Goal: Obtain resource: Download file/media

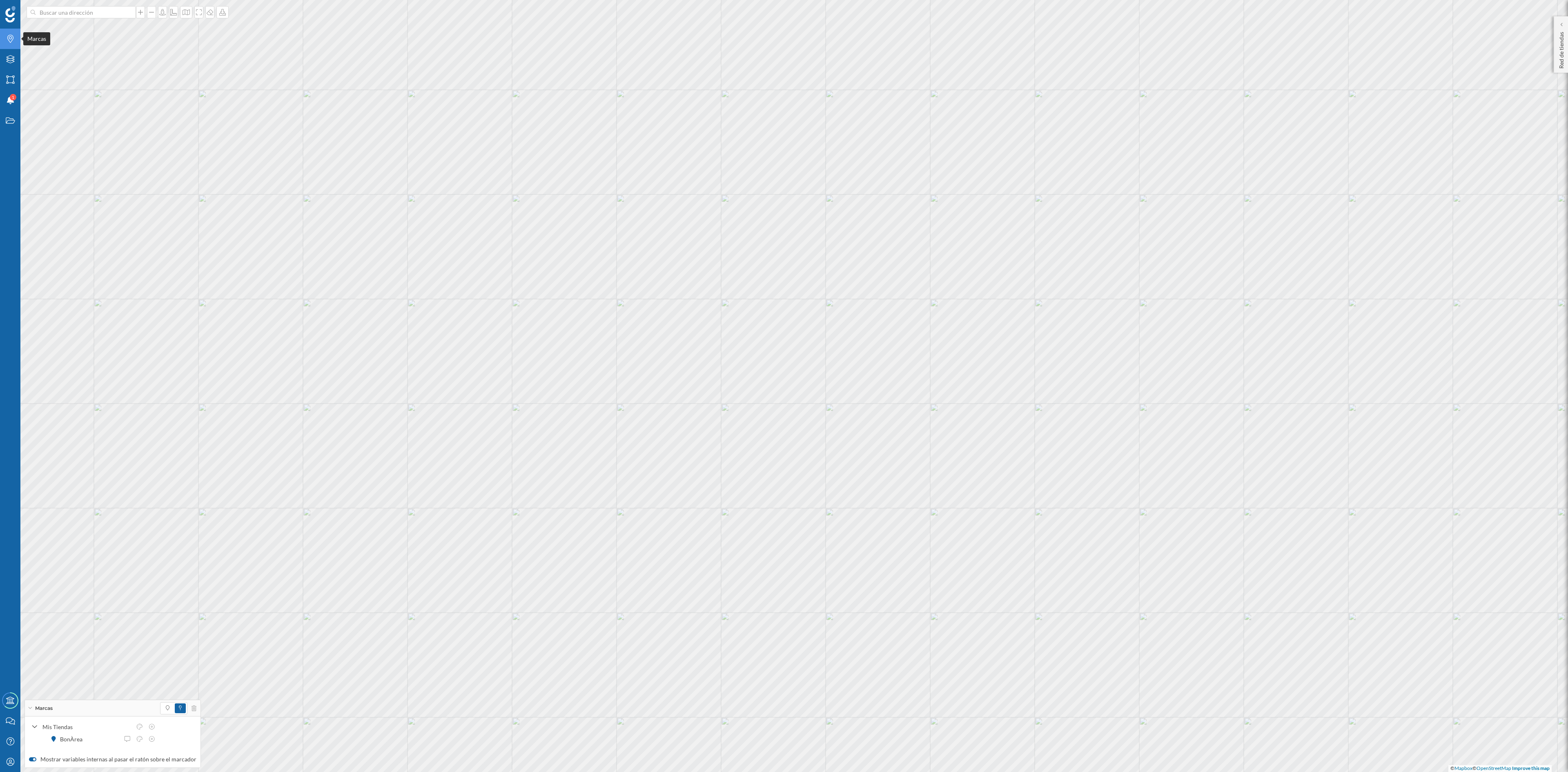
click at [7, 33] on div "Marcas" at bounding box center [10, 39] width 21 height 21
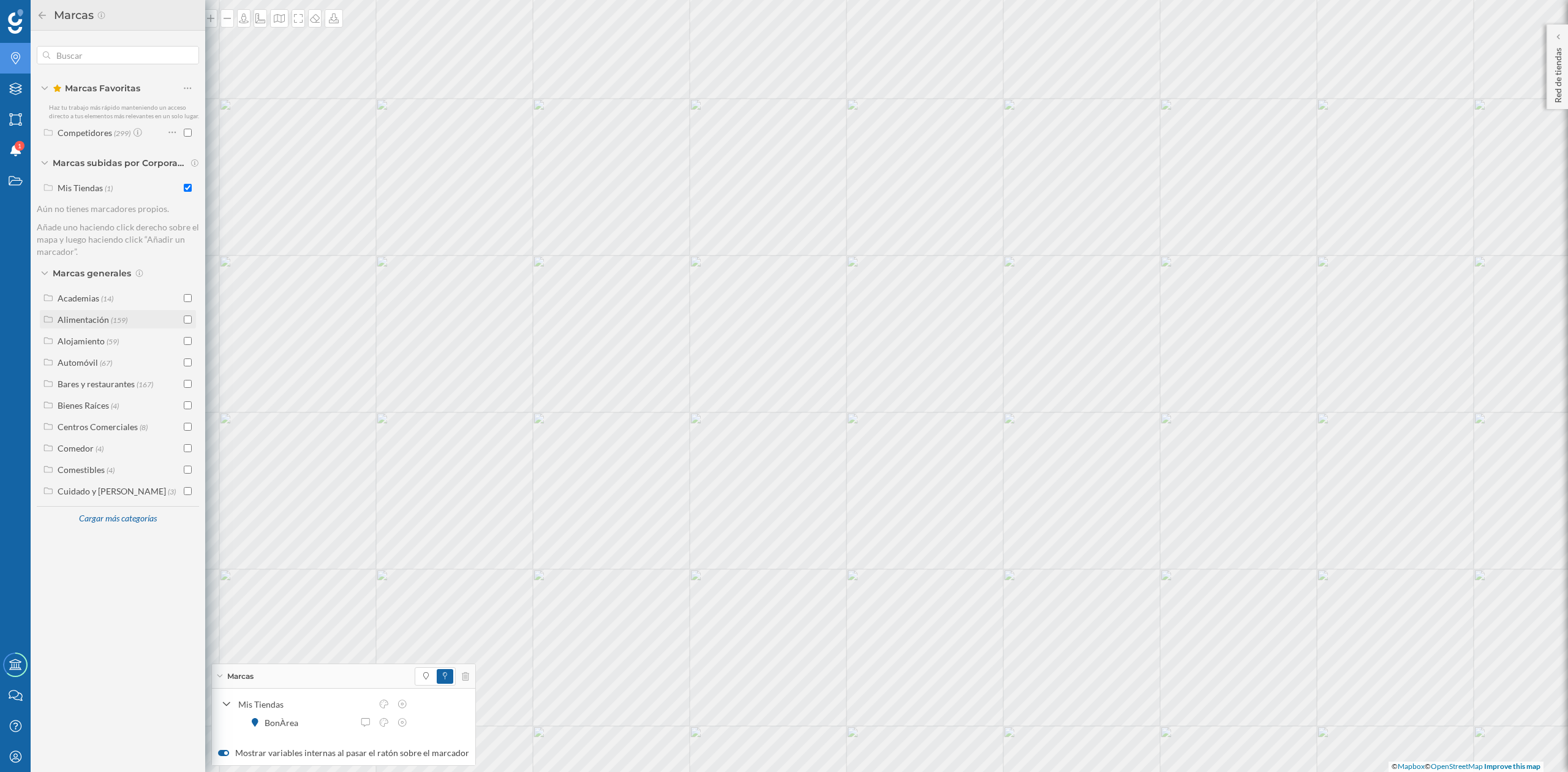
click at [187, 323] on div at bounding box center [187, 320] width 8 height 13
click at [189, 317] on input "checkbox" at bounding box center [187, 319] width 8 height 8
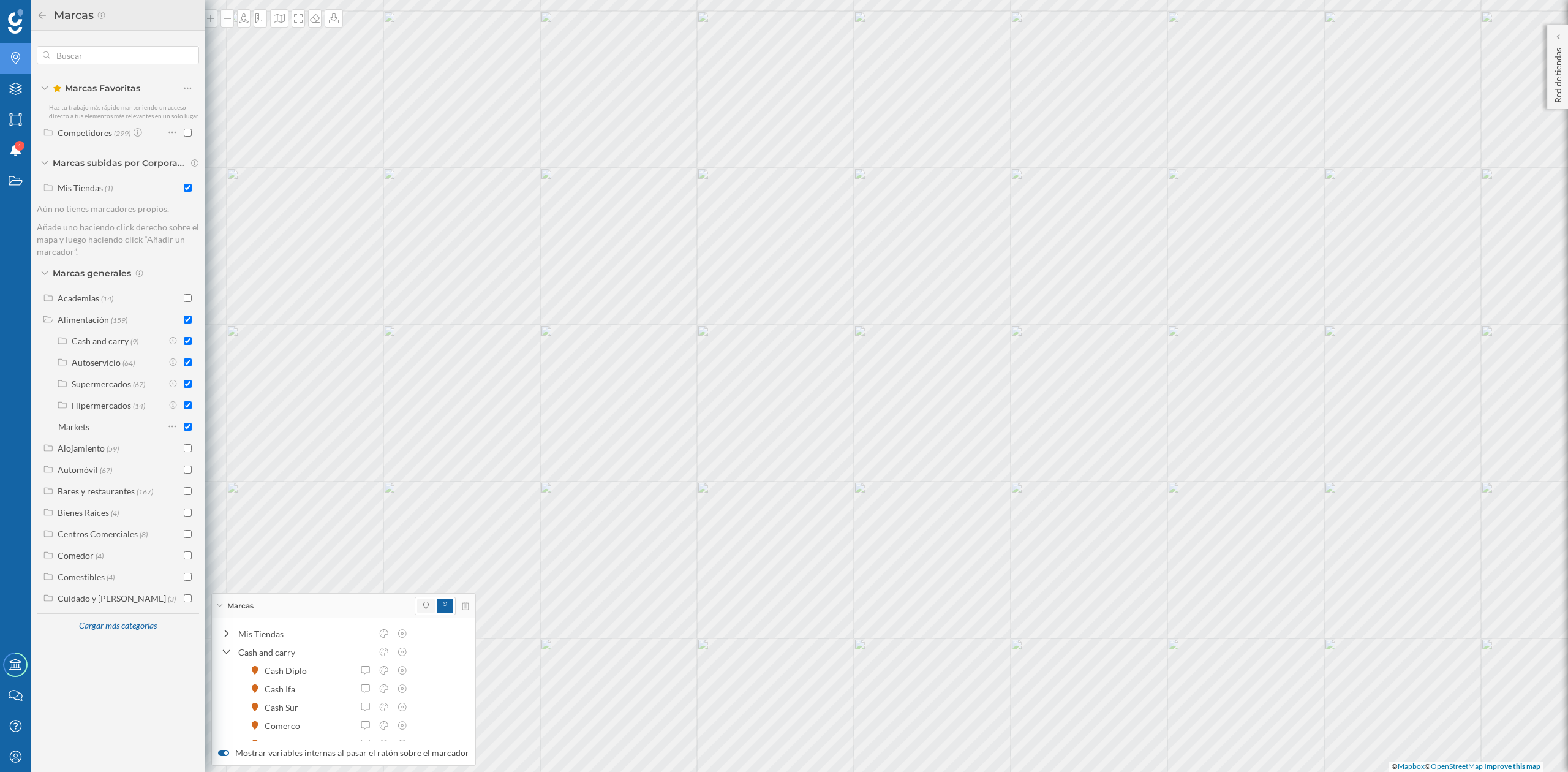
click at [425, 604] on span at bounding box center [426, 606] width 17 height 15
click at [116, 623] on div "Cargar más categorías" at bounding box center [118, 627] width 93 height 18
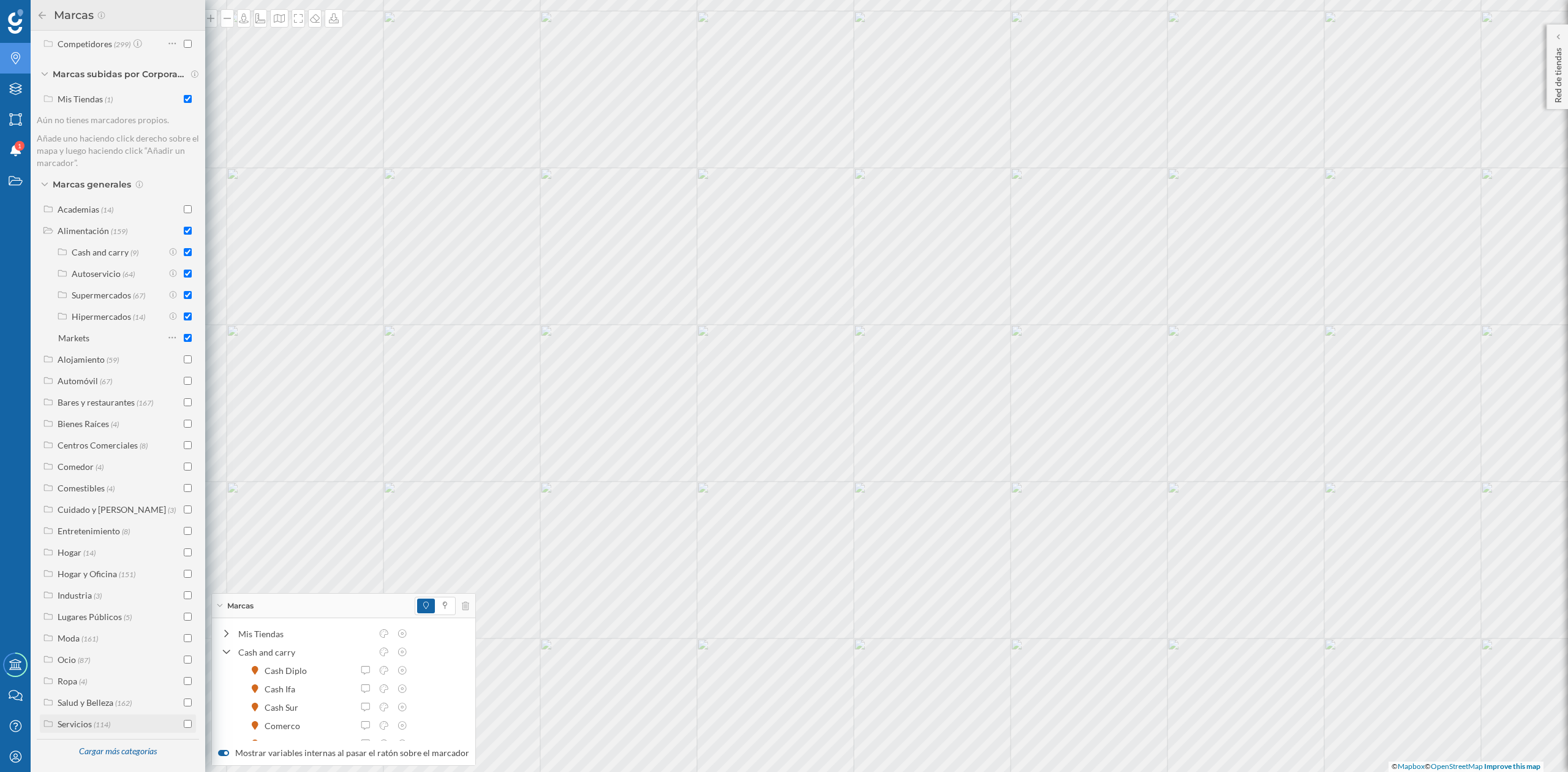
click at [92, 727] on label "Servicios (114)" at bounding box center [84, 724] width 53 height 13
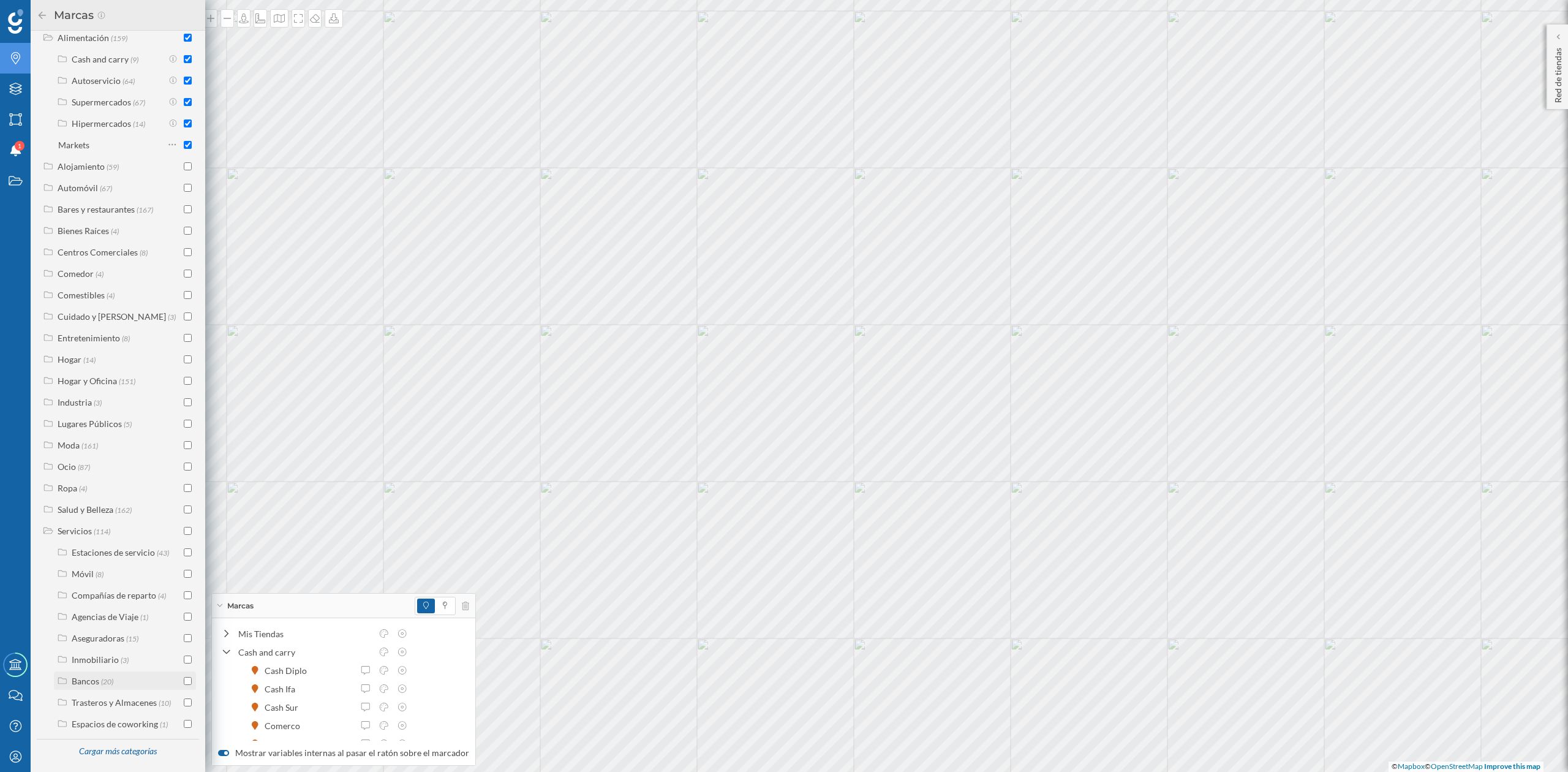
click at [184, 677] on input "checkbox" at bounding box center [187, 681] width 8 height 8
click at [71, 498] on div "Academias (14) Alimentación (159) Cash and carry (9) Autoservicio (64) Supermer…" at bounding box center [118, 369] width 163 height 726
click at [71, 509] on div "Salud y Belleza" at bounding box center [85, 509] width 56 height 10
click at [108, 580] on div "Farmacias y Ópticas" at bounding box center [110, 585] width 77 height 10
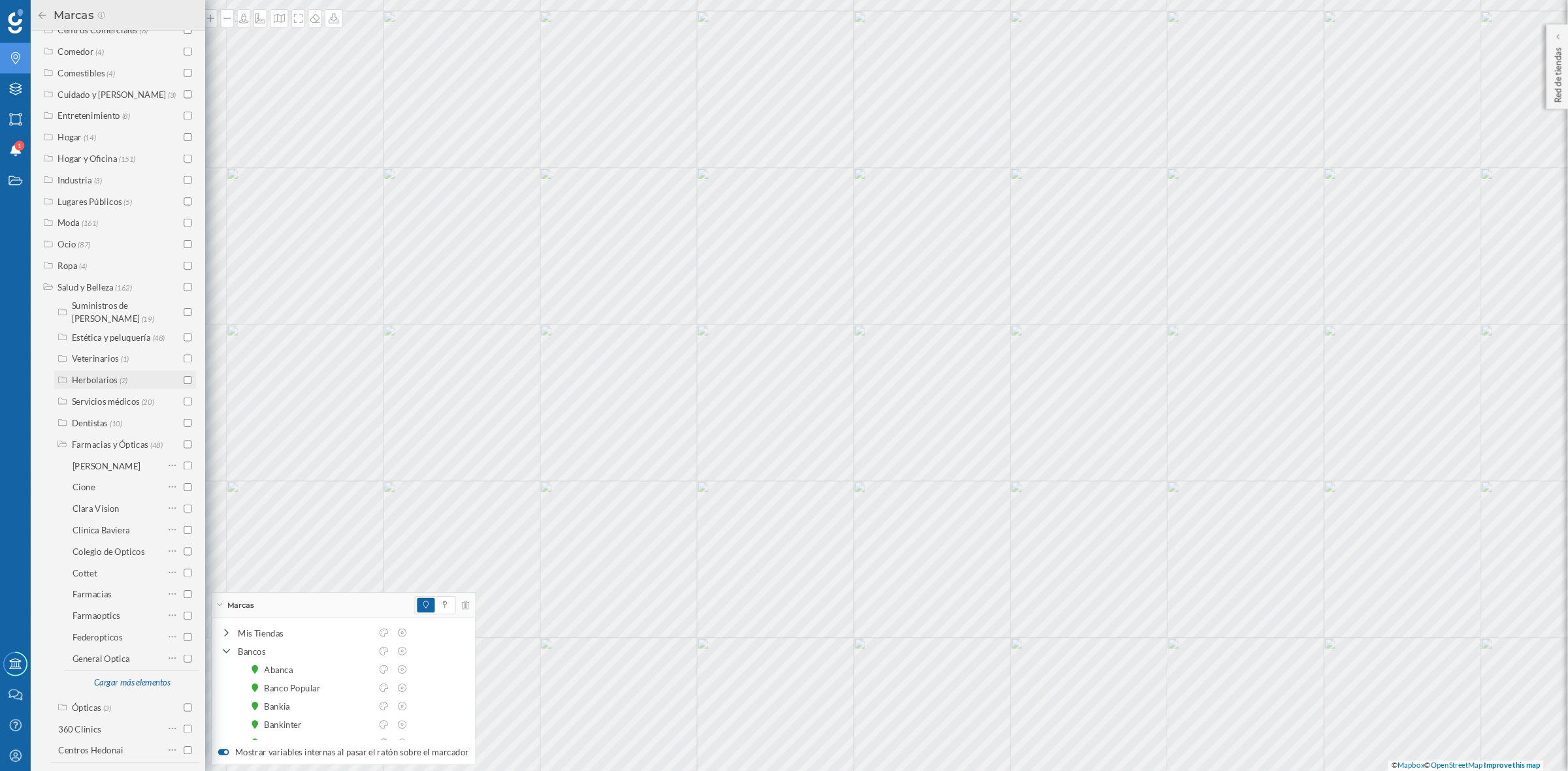
scroll to position [648, 0]
click at [192, 513] on div at bounding box center [187, 522] width 18 height 18
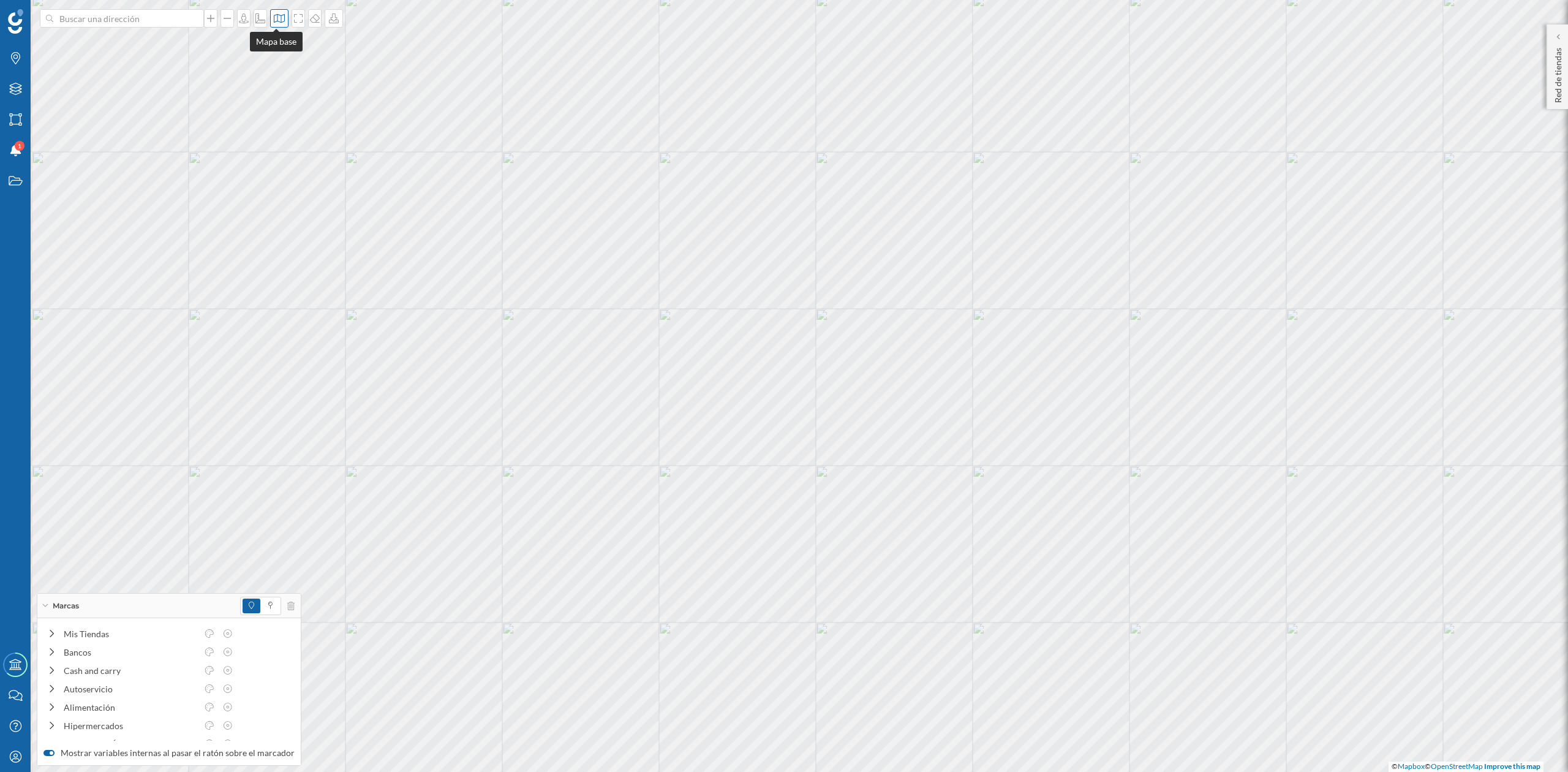
click at [273, 17] on icon at bounding box center [279, 18] width 12 height 10
click at [288, 91] on img at bounding box center [292, 79] width 37 height 43
click at [16, 64] on icon "Marcas" at bounding box center [16, 58] width 16 height 12
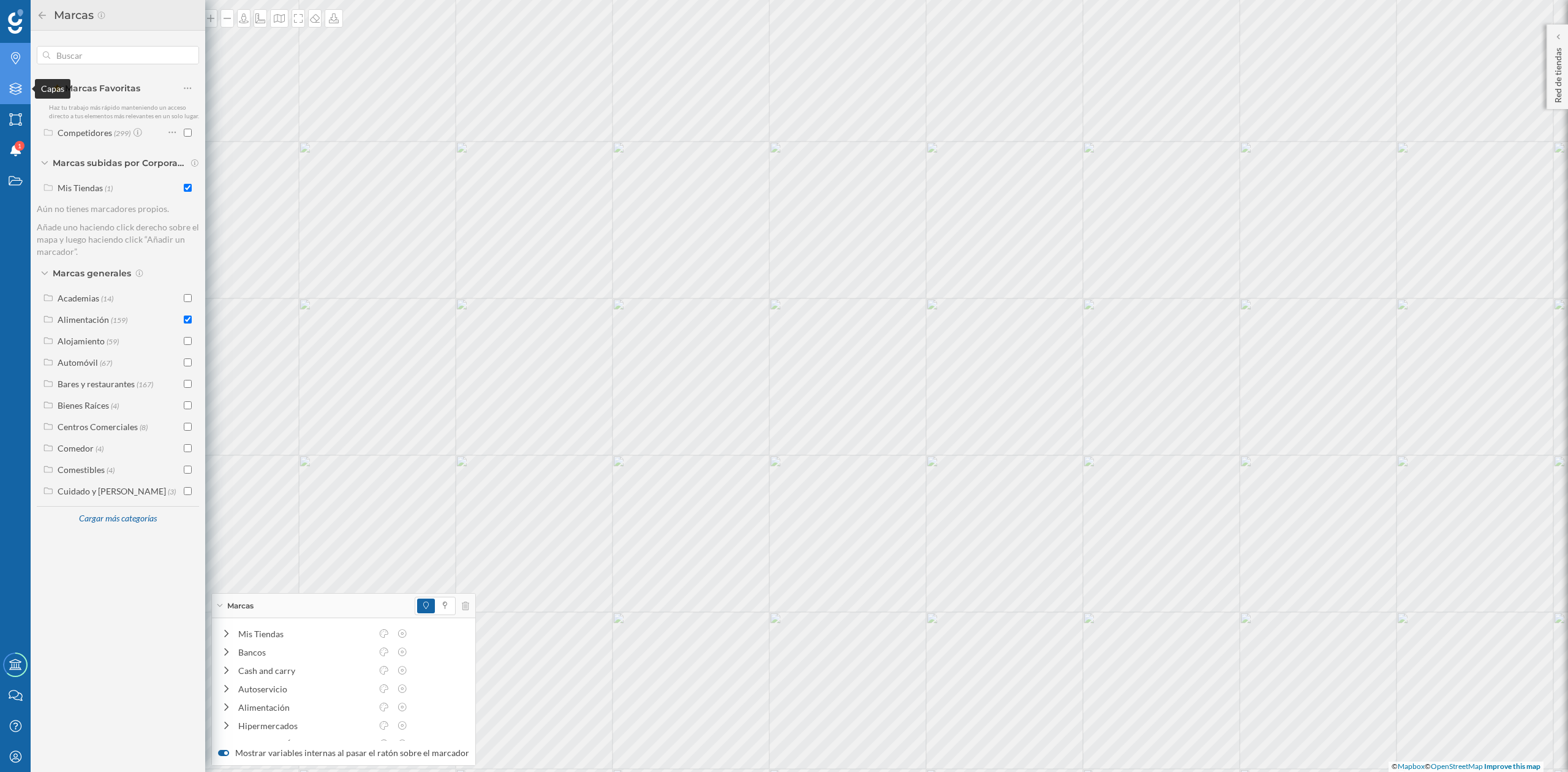
click at [12, 83] on icon "Capas" at bounding box center [16, 89] width 16 height 12
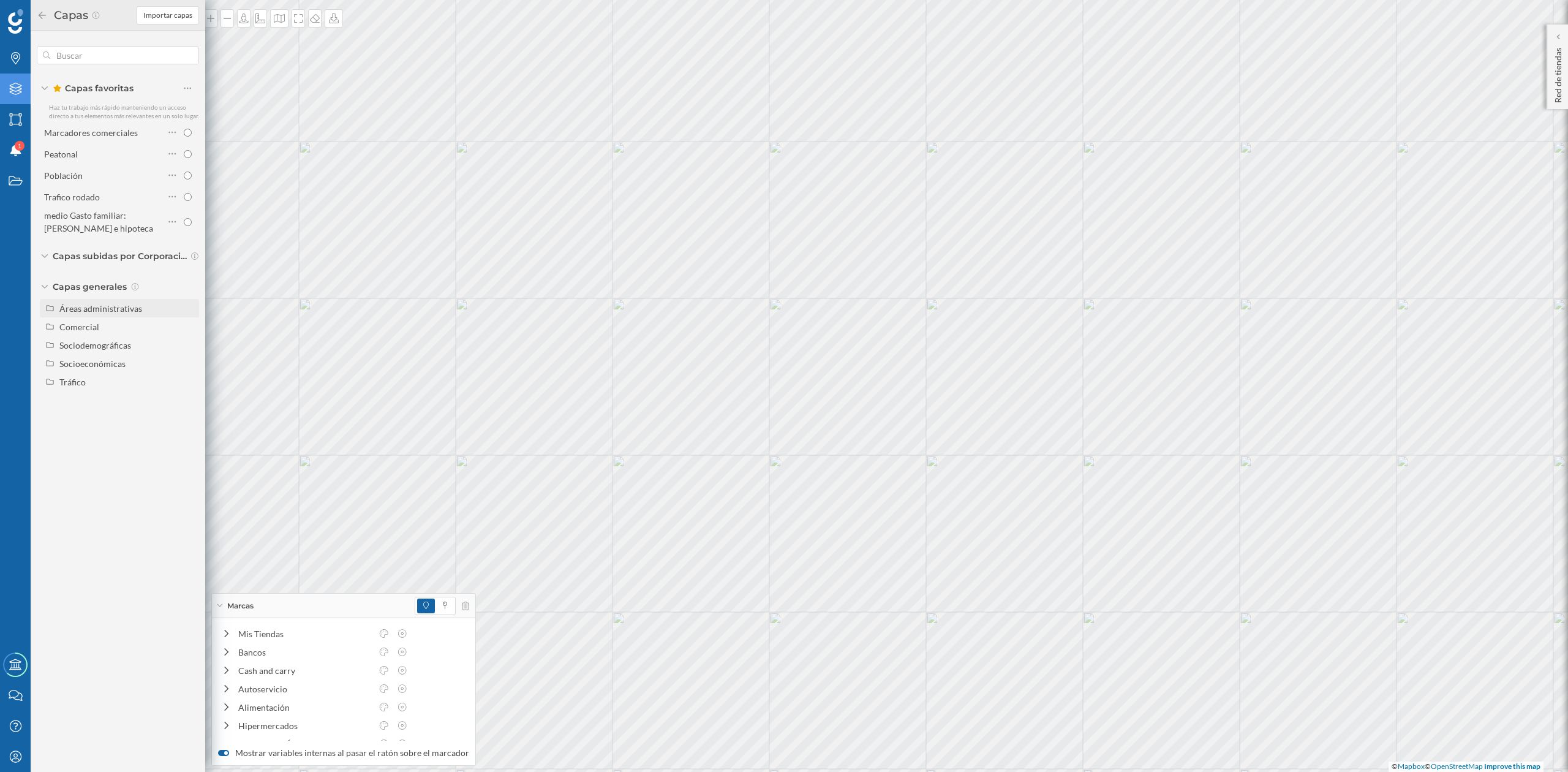
click at [128, 310] on div "Áreas administrativas" at bounding box center [100, 308] width 83 height 10
click at [191, 403] on input "Sección censal" at bounding box center [191, 400] width 8 height 8
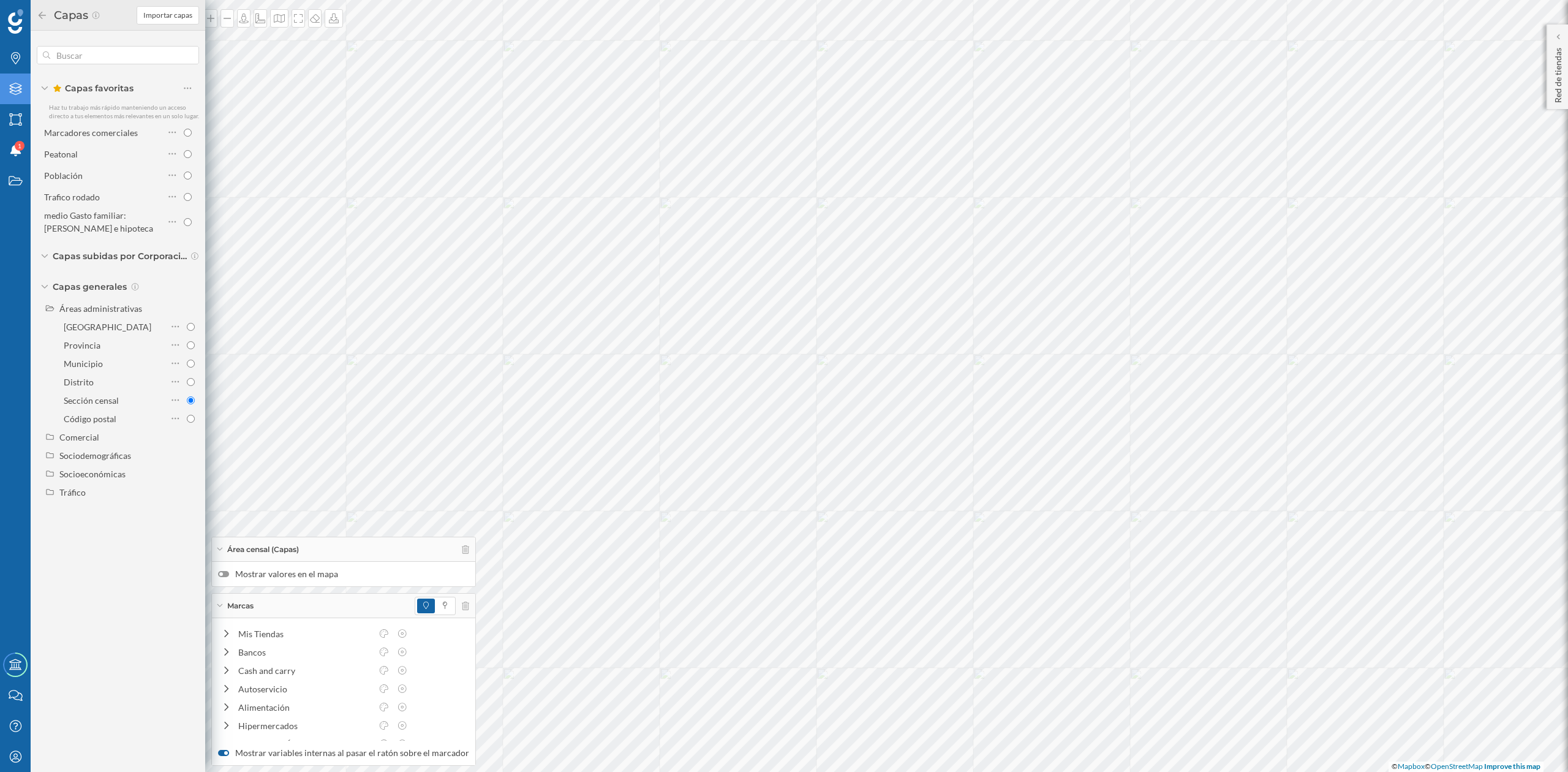
click at [226, 573] on div at bounding box center [224, 574] width 11 height 6
click at [0, 0] on input "Mostrar valores en el mapa" at bounding box center [0, 0] width 0 height 0
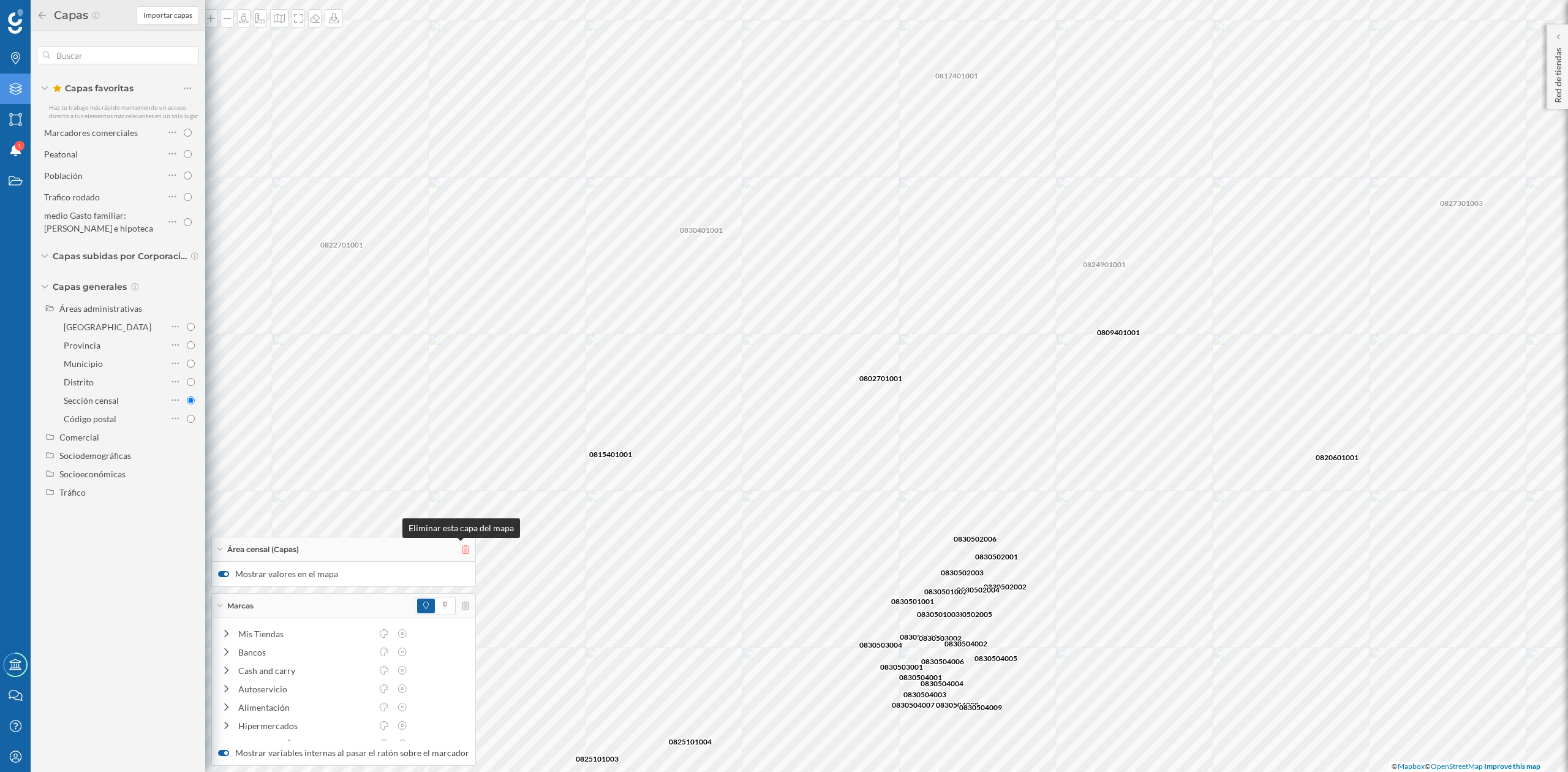
click at [462, 546] on icon at bounding box center [466, 549] width 7 height 8
radio input "false"
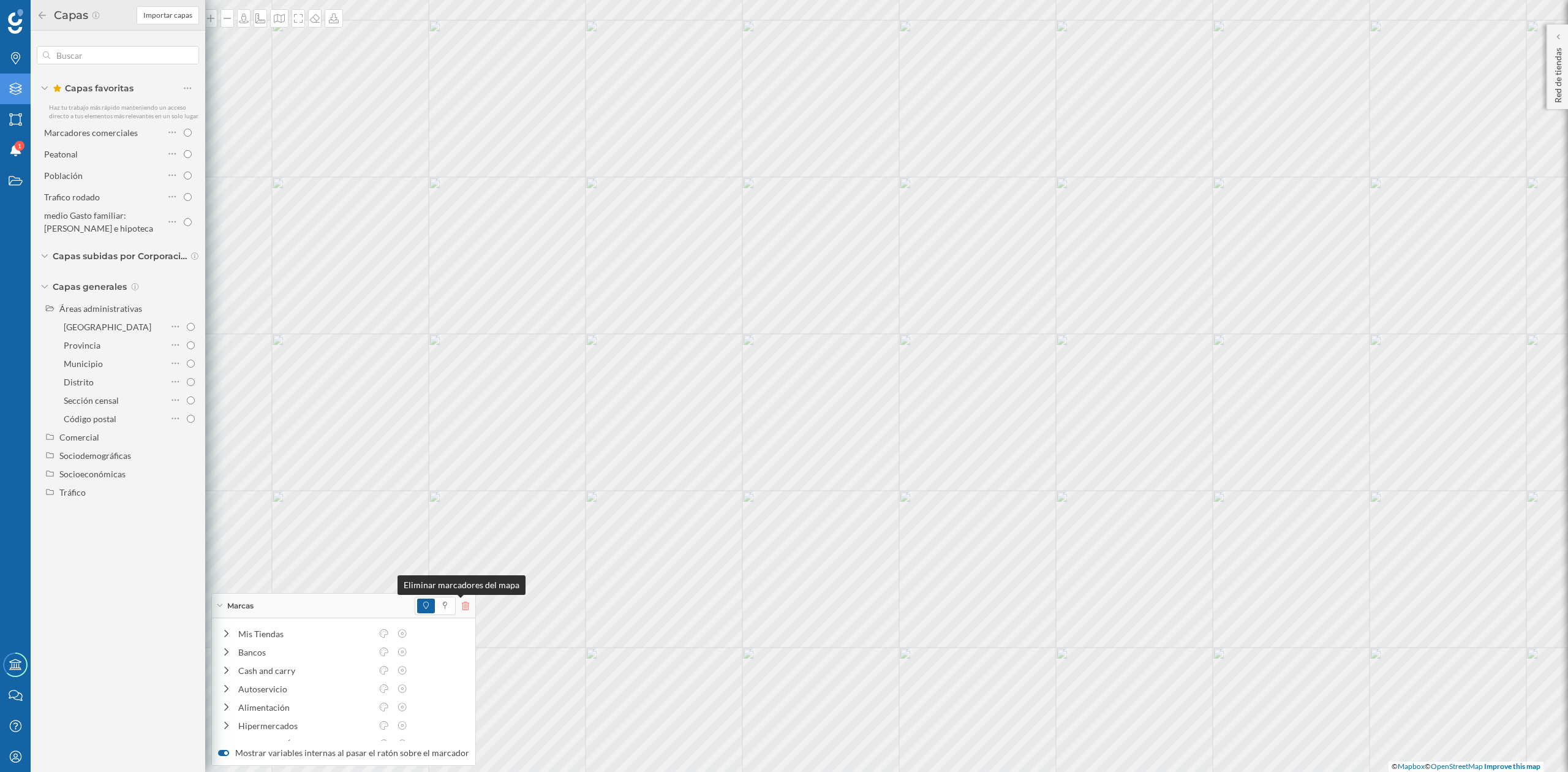
click at [462, 606] on icon at bounding box center [466, 606] width 7 height 8
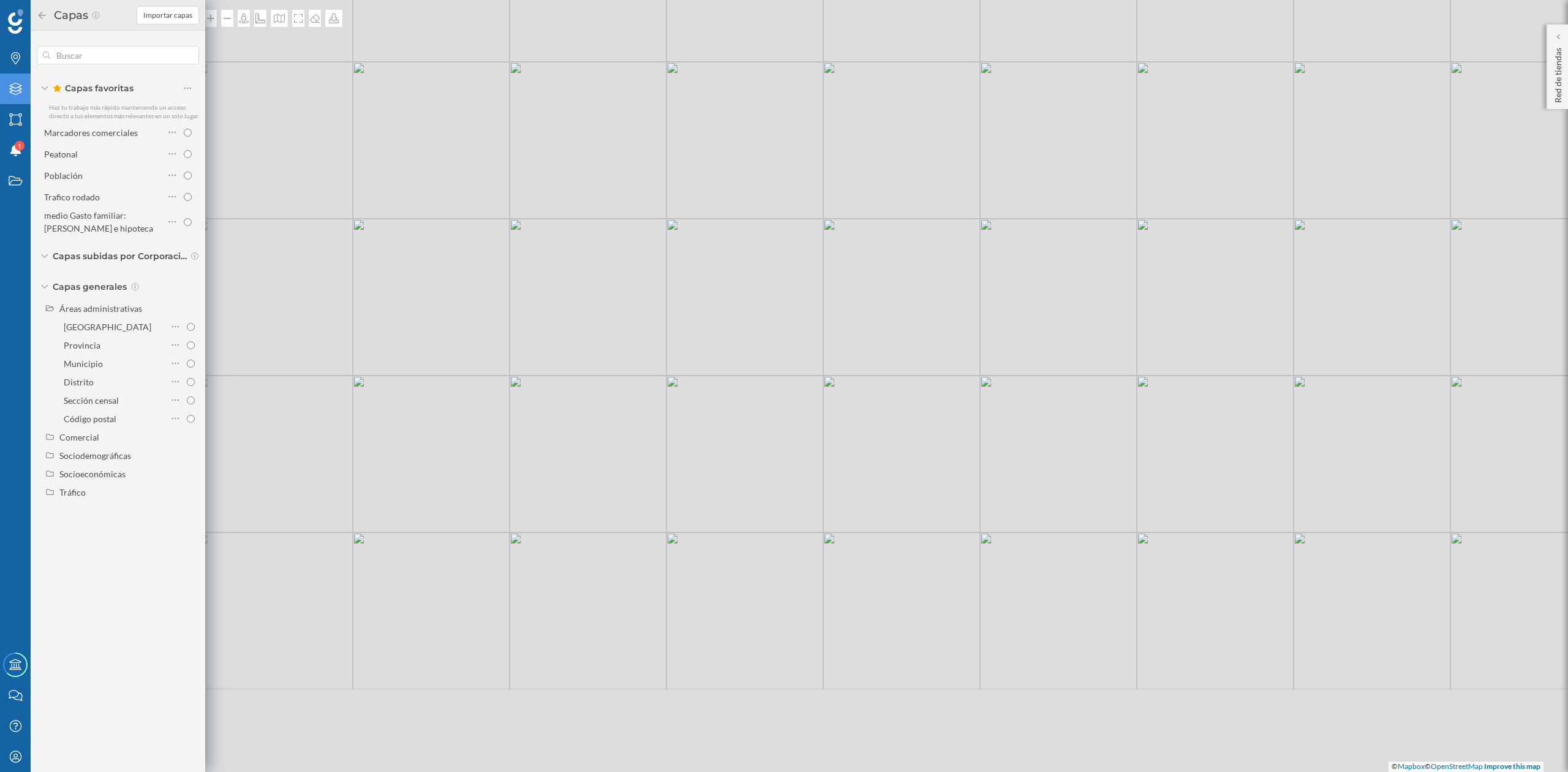
drag, startPoint x: 753, startPoint y: 588, endPoint x: 677, endPoint y: 469, distance: 141.2
click at [677, 469] on div "© Mapbox © OpenStreetMap Improve this map" at bounding box center [784, 386] width 1568 height 772
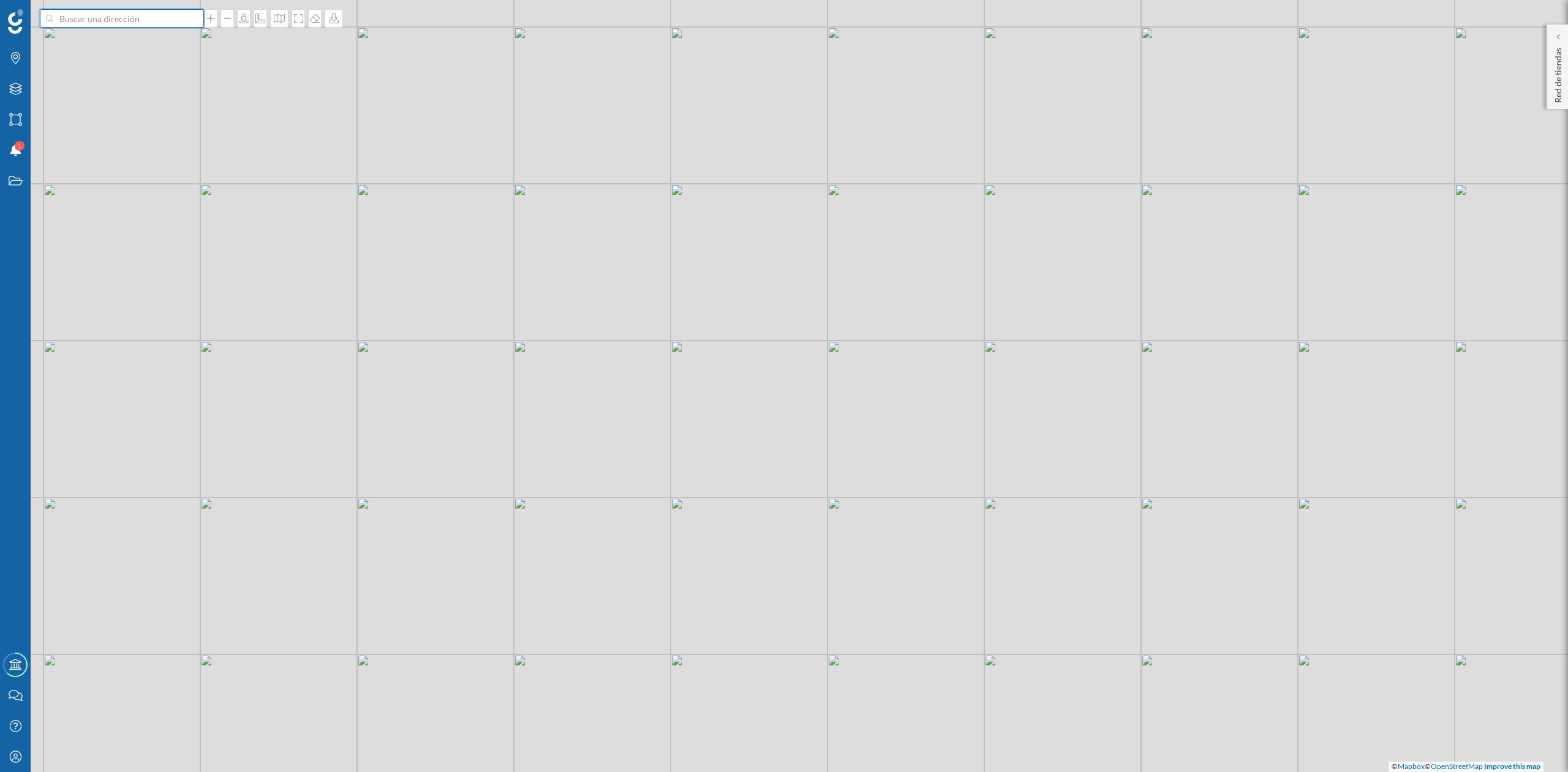
click at [151, 25] on input at bounding box center [121, 18] width 137 height 18
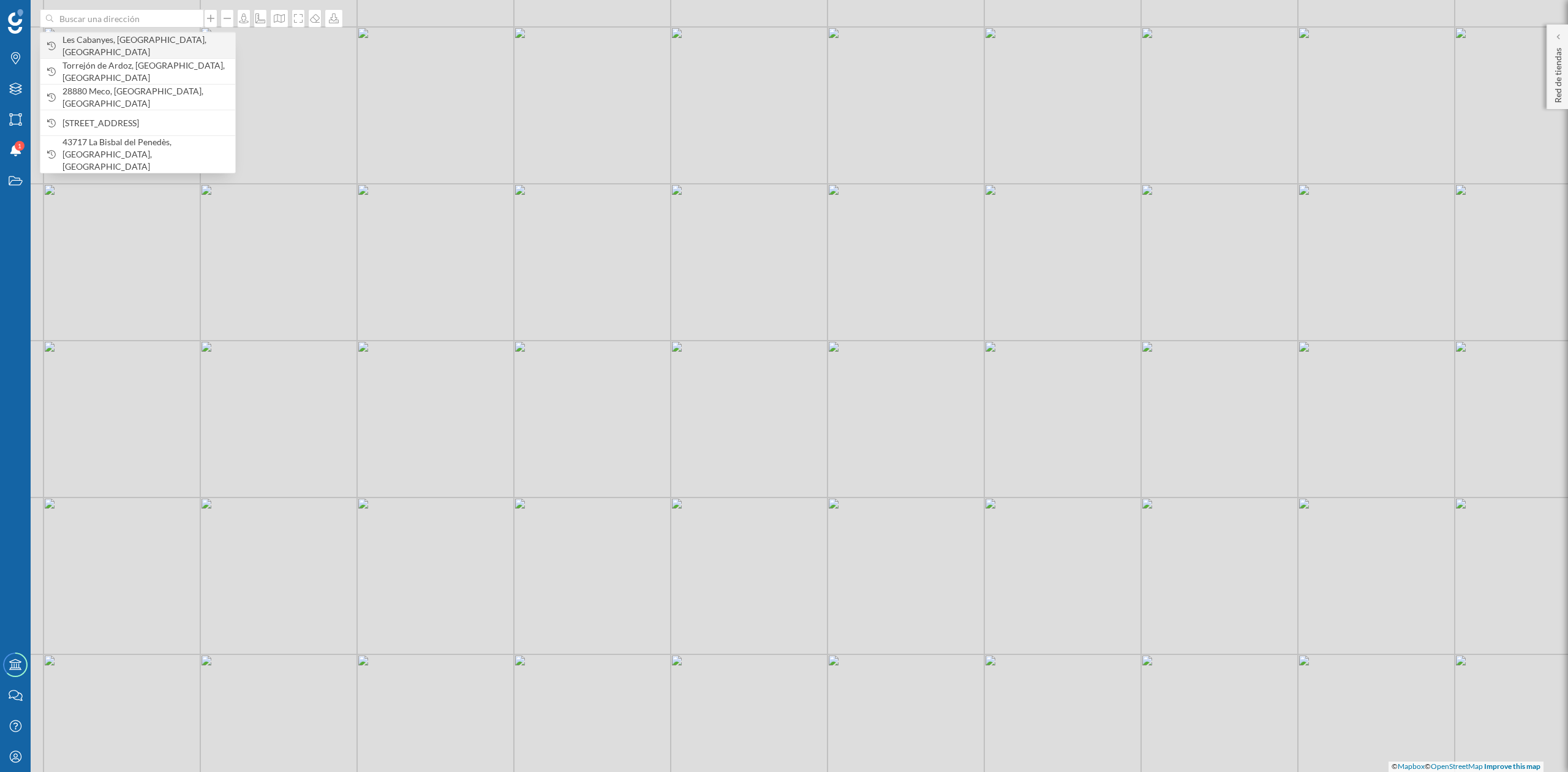
click at [132, 37] on div "Les Cabanyes, [GEOGRAPHIC_DATA], [GEOGRAPHIC_DATA]" at bounding box center [137, 46] width 195 height 26
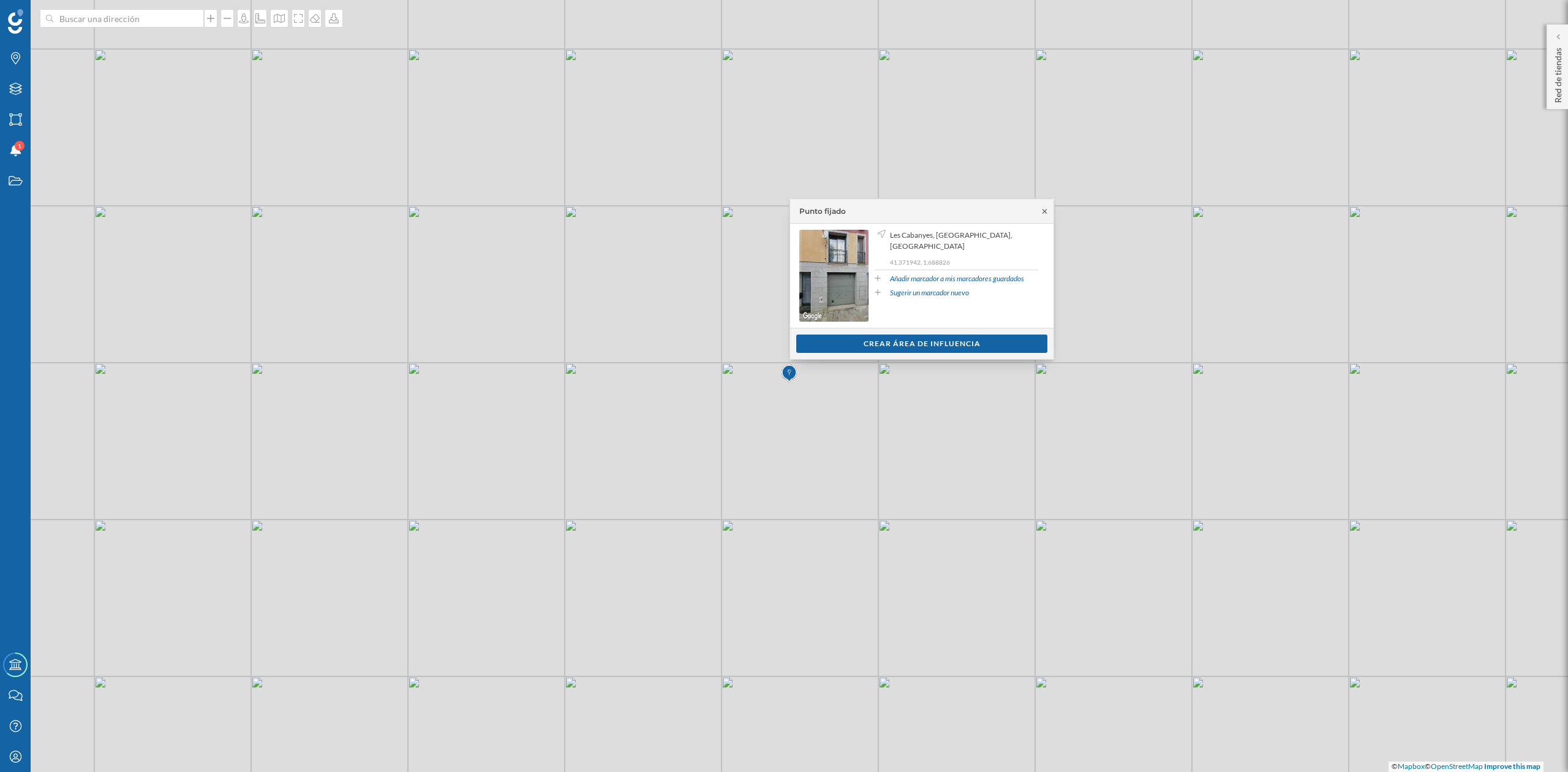
click at [1045, 209] on icon at bounding box center [1045, 211] width 9 height 7
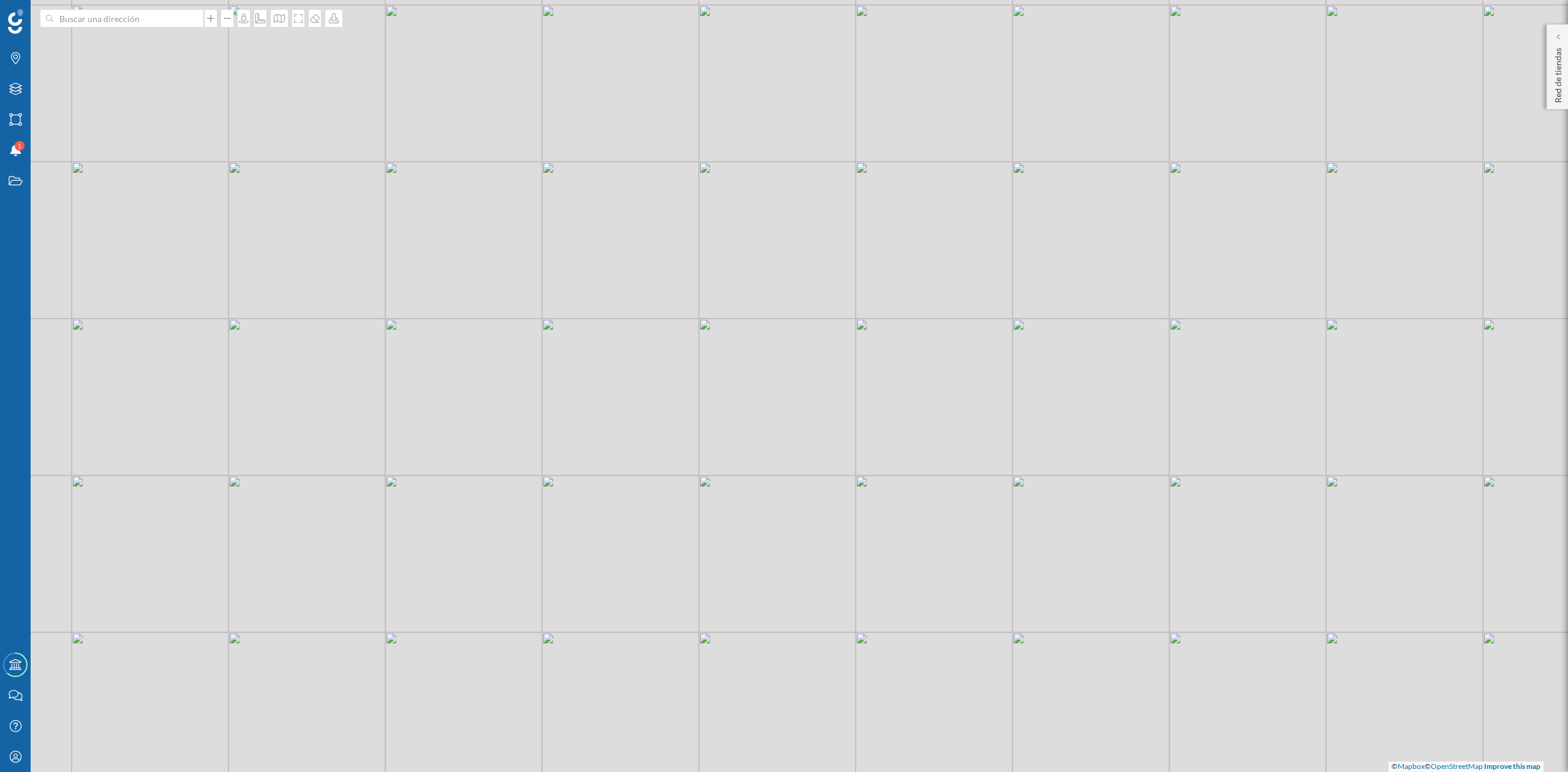
drag, startPoint x: 785, startPoint y: 481, endPoint x: 763, endPoint y: 437, distance: 49.2
click at [763, 437] on div "© Mapbox © OpenStreetMap Improve this map" at bounding box center [784, 386] width 1568 height 772
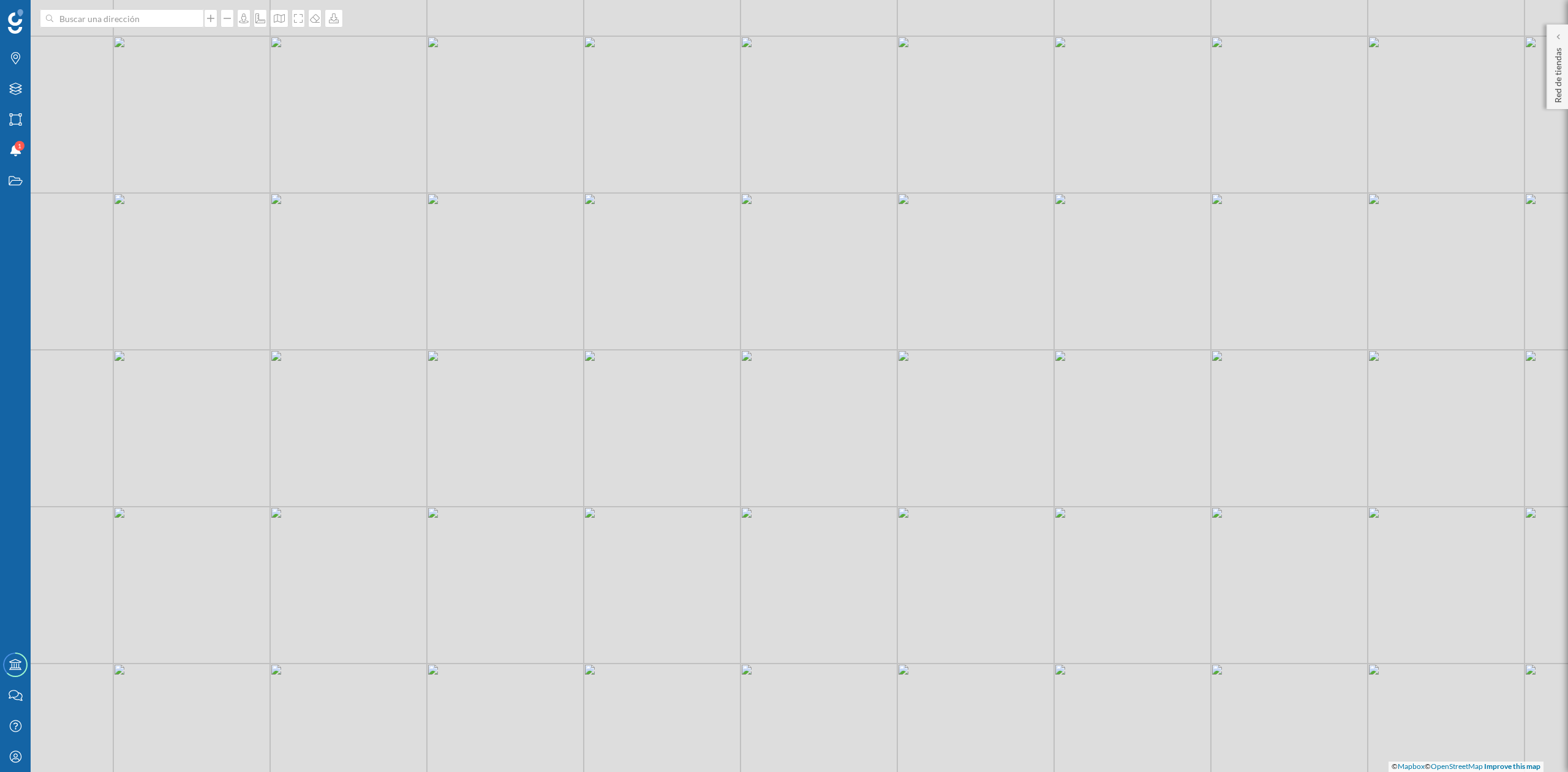
drag, startPoint x: 900, startPoint y: 459, endPoint x: 890, endPoint y: 459, distance: 10.0
click at [890, 459] on div "© Mapbox © OpenStreetMap Improve this map" at bounding box center [784, 386] width 1568 height 772
click at [19, 59] on icon "Marcas" at bounding box center [16, 58] width 16 height 12
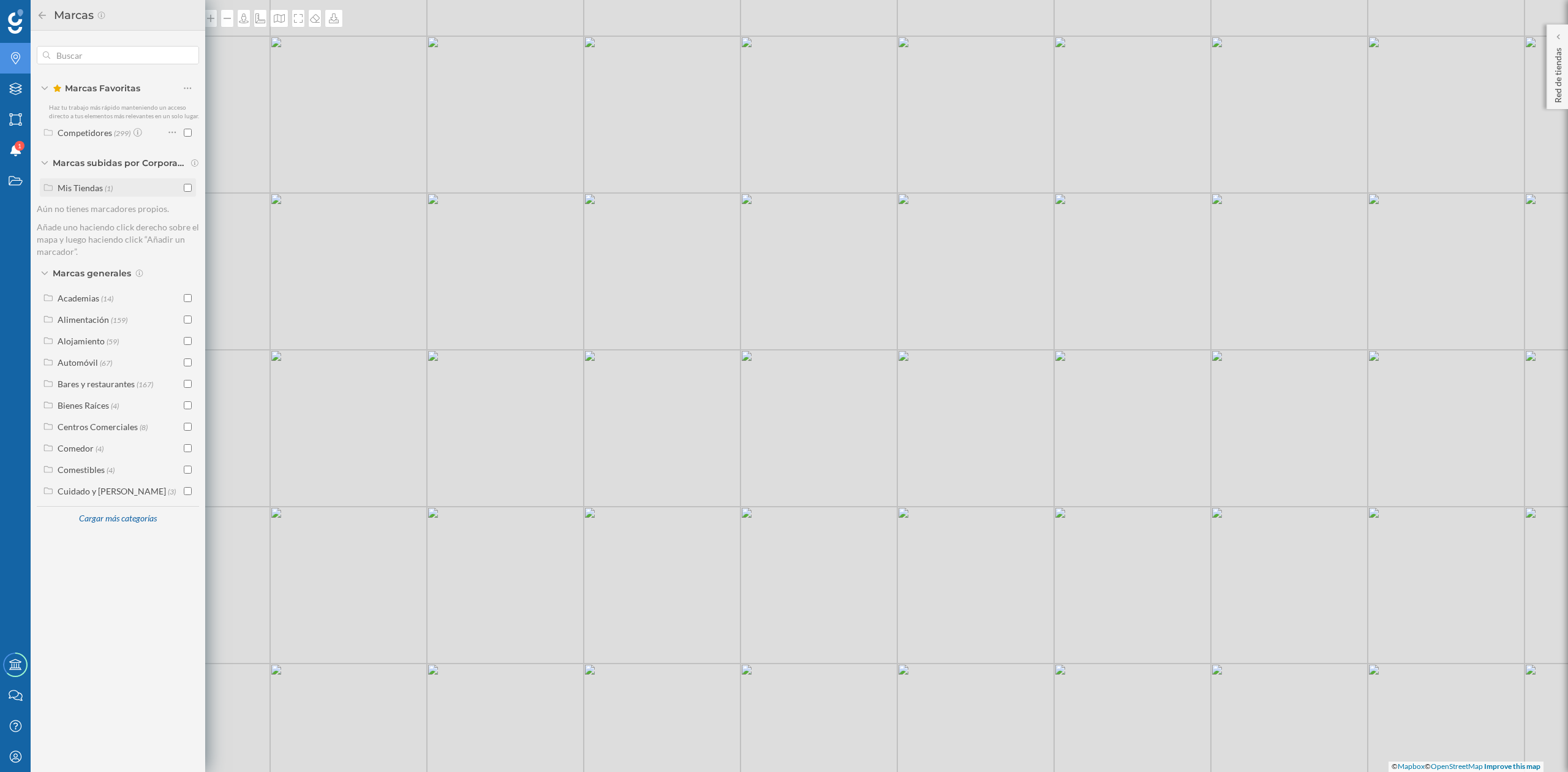
click at [189, 189] on input "checkbox" at bounding box center [187, 187] width 8 height 8
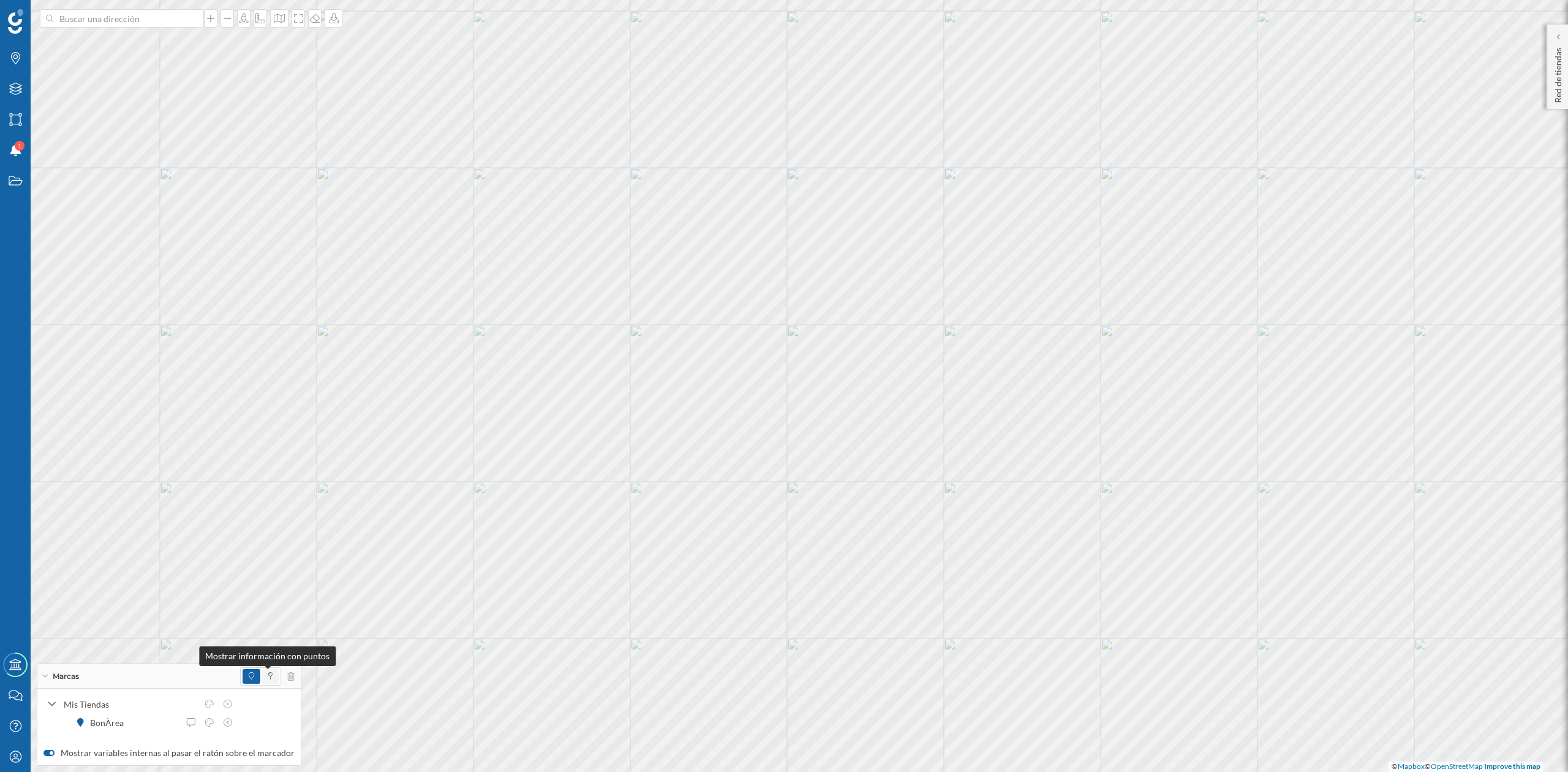
click at [268, 673] on icon at bounding box center [270, 676] width 5 height 7
click at [294, 22] on icon at bounding box center [298, 18] width 12 height 10
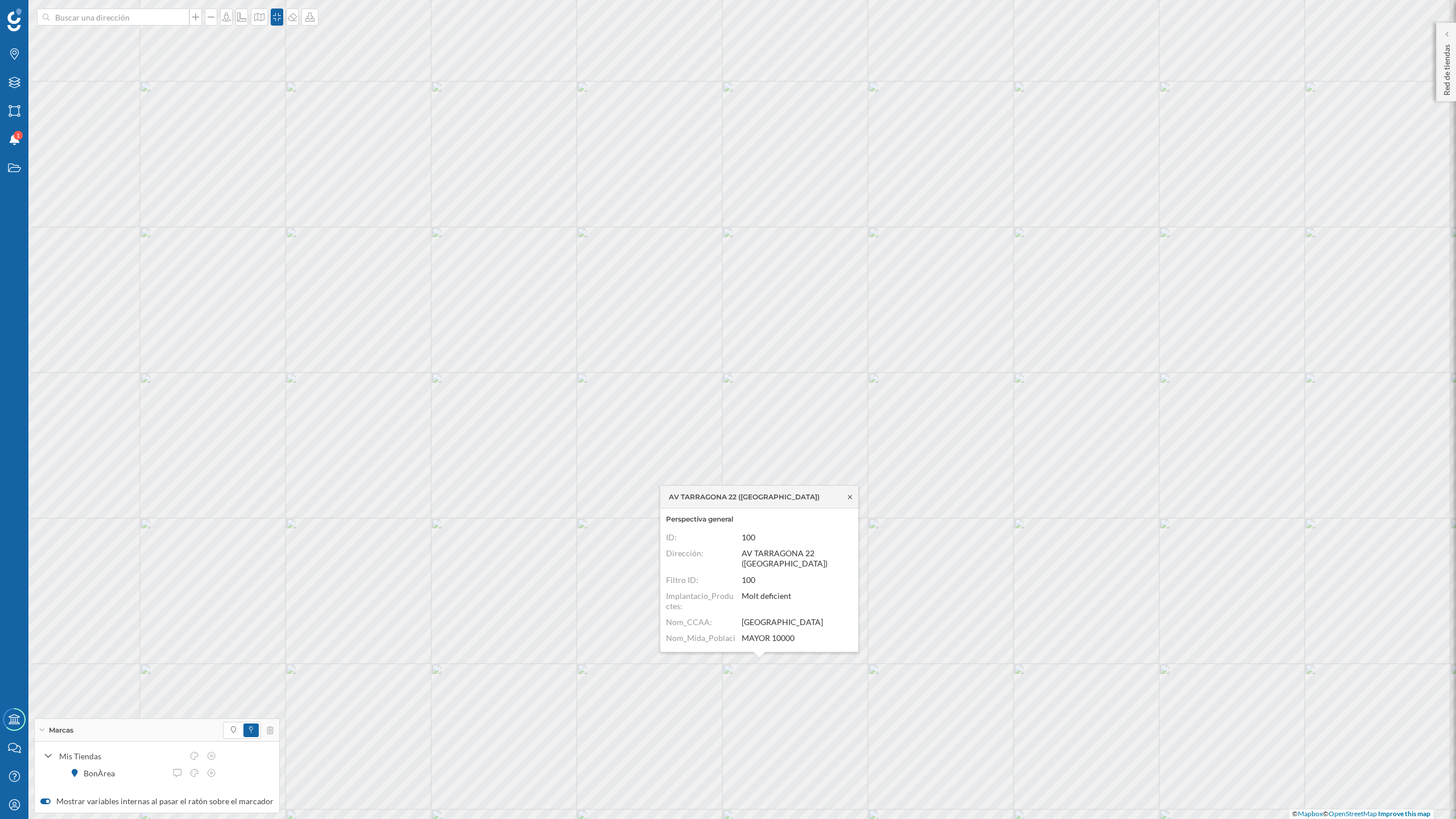
click at [850, 495] on icon at bounding box center [851, 497] width 8 height 7
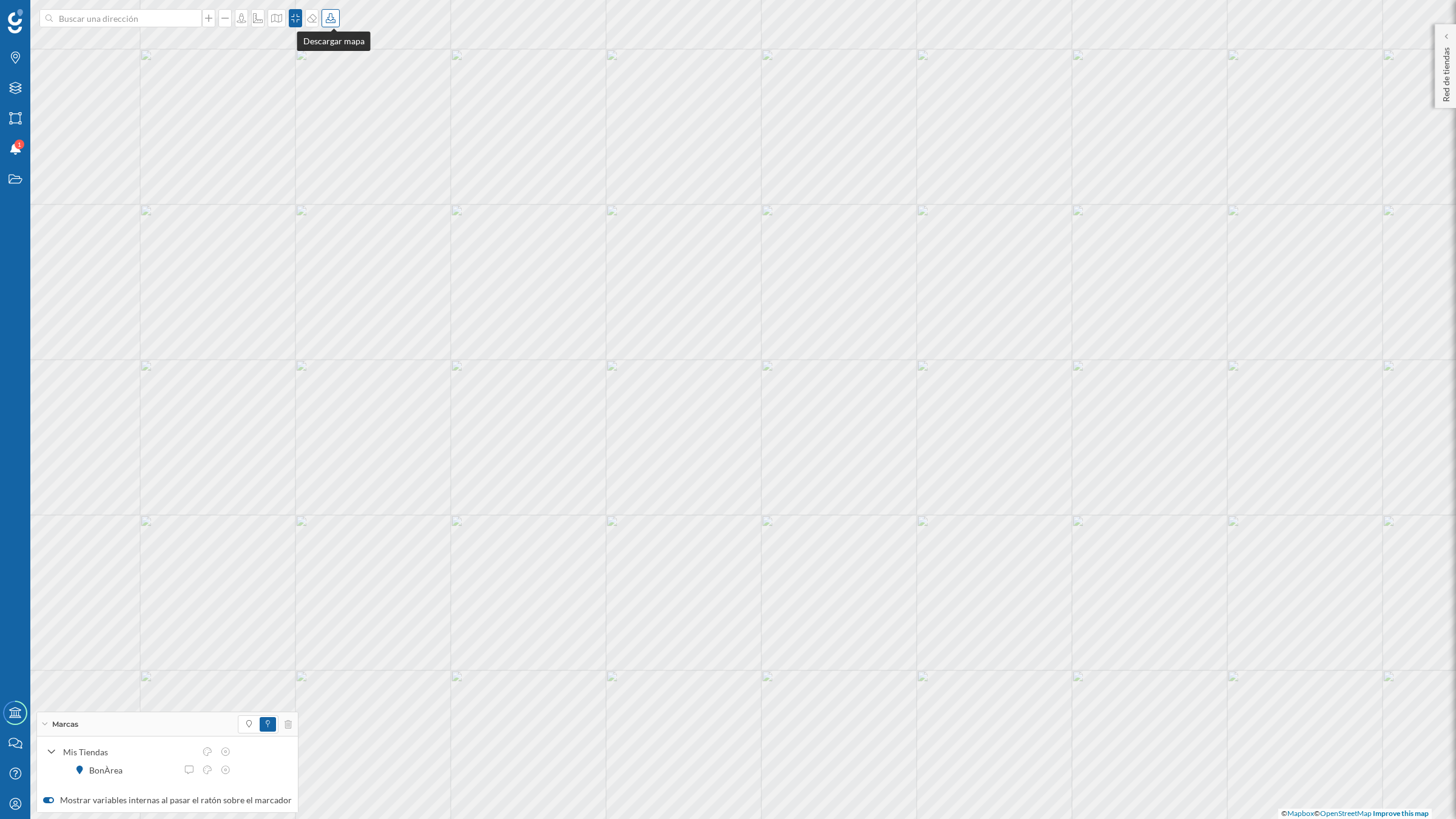
click at [334, 19] on icon at bounding box center [330, 18] width 12 height 10
click at [346, 88] on div "Descargar sin leyenda" at bounding box center [373, 89] width 86 height 13
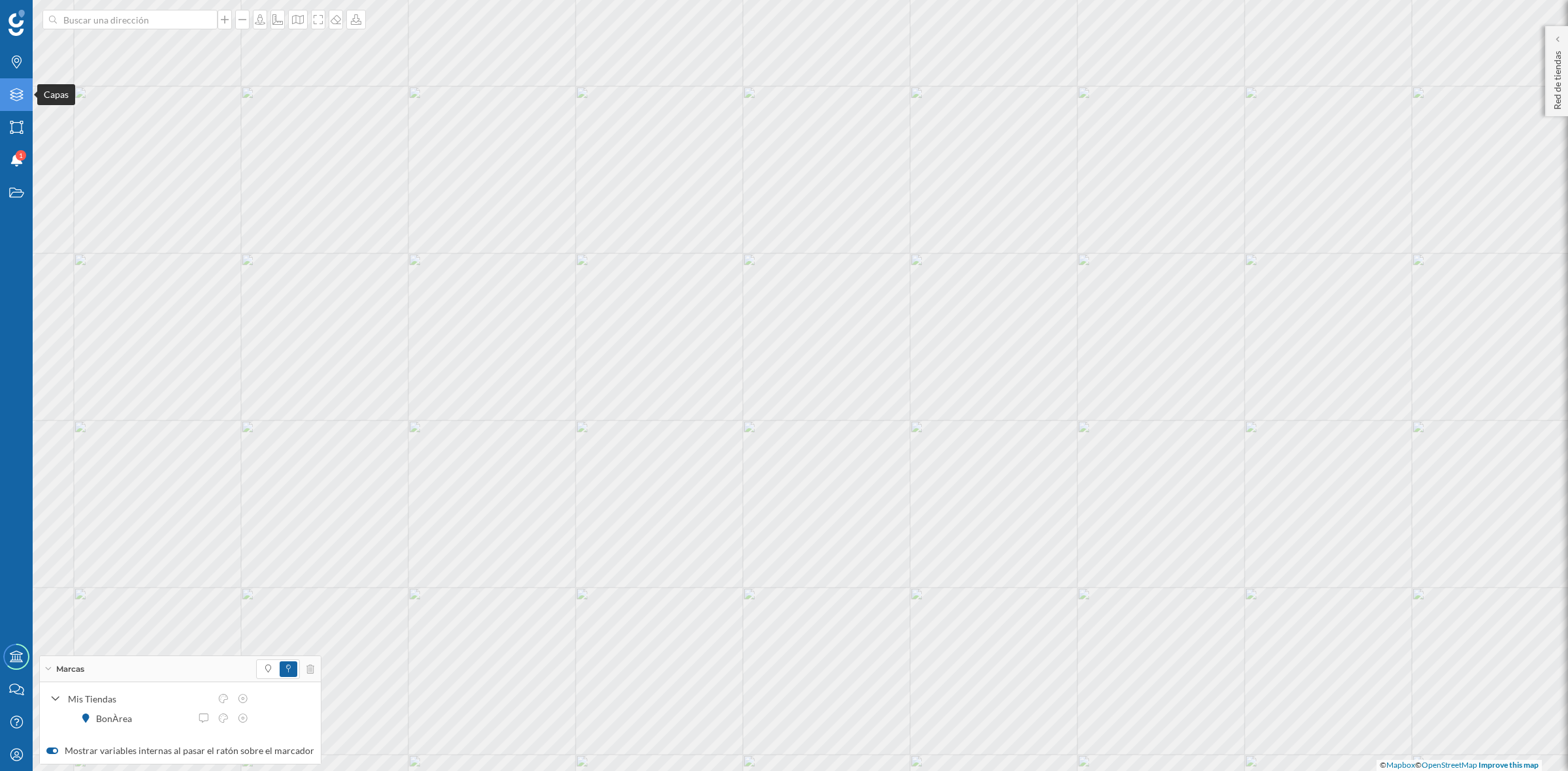
click at [11, 92] on icon "Capas" at bounding box center [17, 94] width 17 height 13
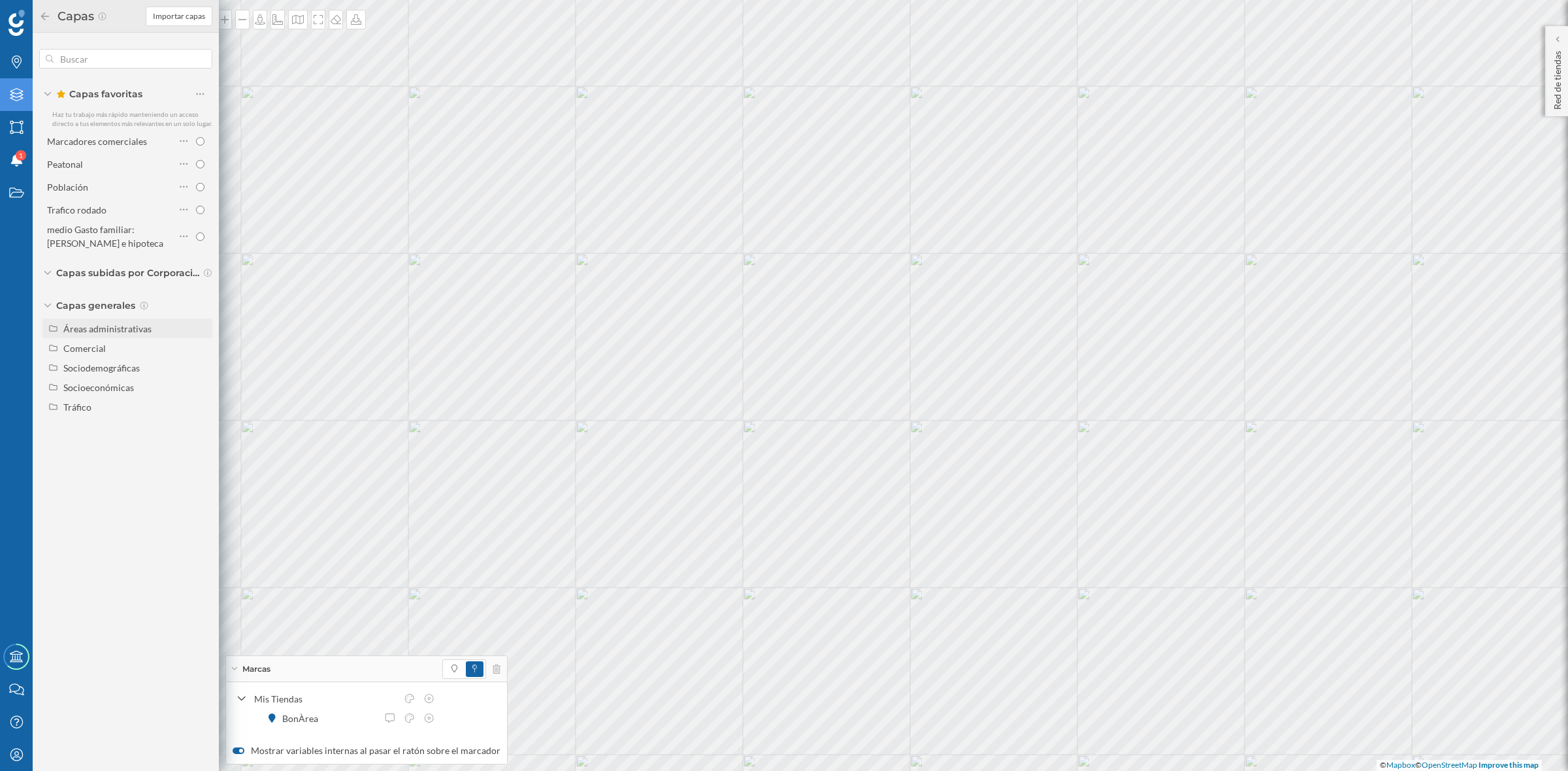
click at [192, 328] on div "Áreas administrativas" at bounding box center [135, 329] width 144 height 14
click at [203, 386] on input "Municipio" at bounding box center [204, 387] width 9 height 9
radio input "true"
